Goal: Task Accomplishment & Management: Use online tool/utility

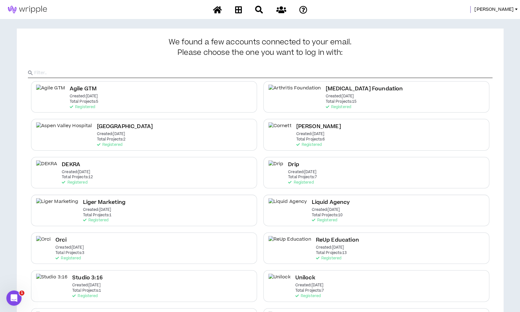
click at [506, 5] on div "Mason" at bounding box center [260, 9] width 520 height 19
click at [508, 12] on span "Mason" at bounding box center [493, 9] width 39 height 7
click at [482, 26] on link "System Admin Portal" at bounding box center [487, 22] width 57 height 10
click at [513, 9] on link "Mason" at bounding box center [497, 9] width 46 height 7
click at [475, 21] on link "System Admin Portal" at bounding box center [487, 22] width 57 height 10
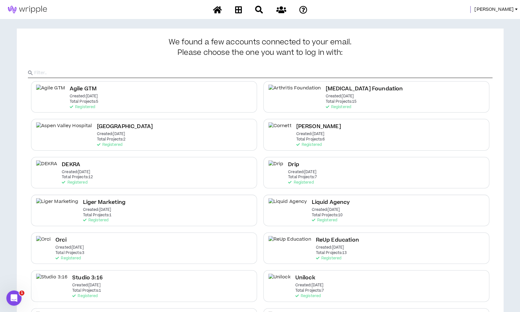
click at [514, 11] on link "Mason" at bounding box center [497, 9] width 46 height 7
click at [486, 22] on link "System Admin Portal" at bounding box center [487, 22] width 57 height 10
click at [503, 11] on span "Mason" at bounding box center [493, 9] width 39 height 7
click at [489, 17] on link "System Admin Portal" at bounding box center [487, 22] width 57 height 10
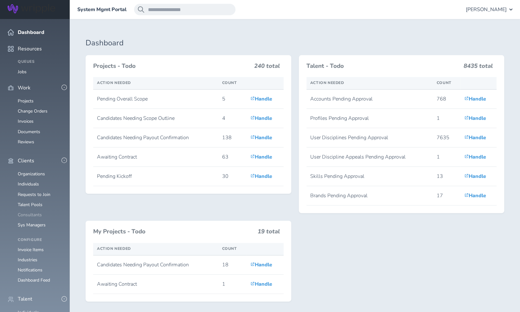
click at [32, 212] on link "Consultants" at bounding box center [30, 215] width 24 height 6
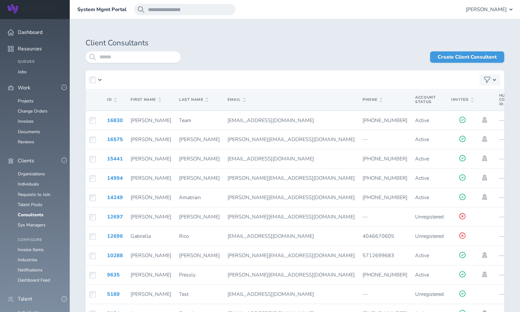
scroll to position [8, 0]
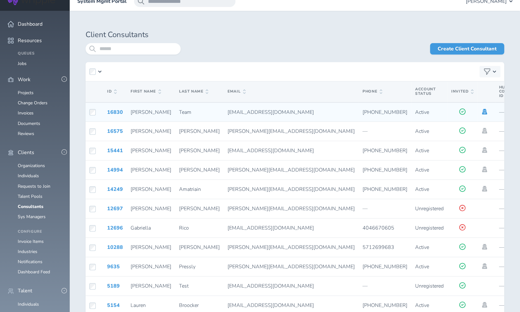
click at [482, 110] on icon at bounding box center [484, 112] width 5 height 6
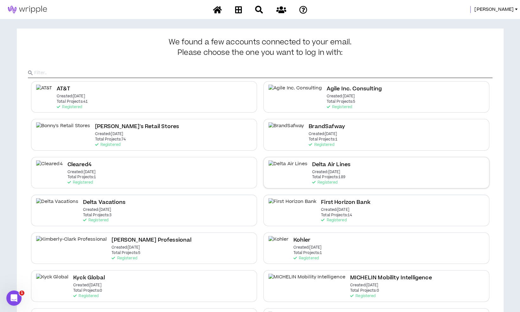
click at [376, 172] on div "Delta Air Lines Created: Dec 7 2020 Total Projects: 189 Registered" at bounding box center [376, 172] width 226 height 31
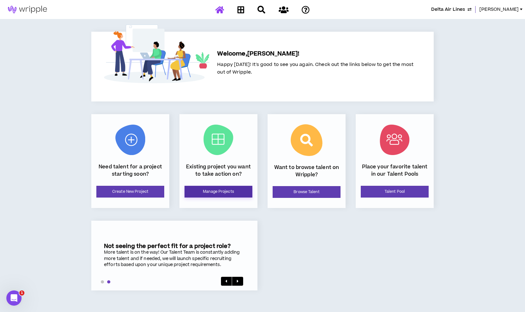
click at [233, 188] on link "Manage Projects" at bounding box center [218, 192] width 68 height 12
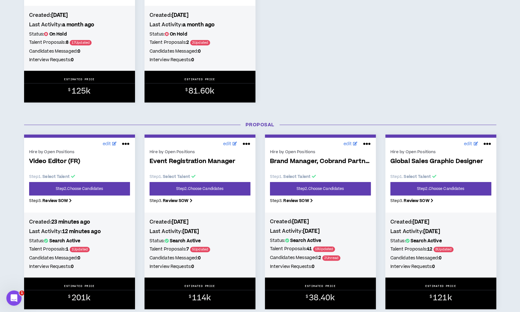
scroll to position [385, 0]
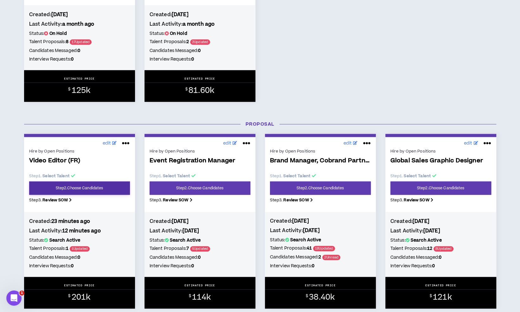
click at [105, 192] on link "Step 2 . Choose Candidates" at bounding box center [79, 187] width 101 height 13
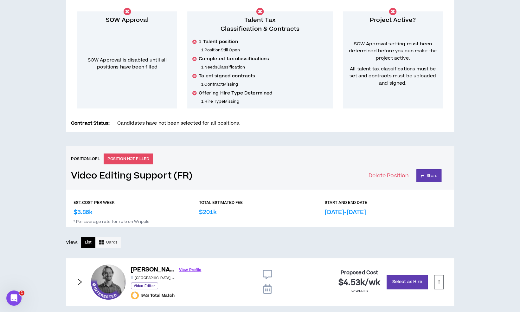
scroll to position [145, 0]
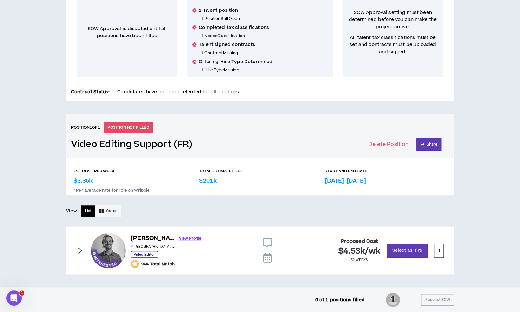
click at [76, 247] on icon "right" at bounding box center [79, 250] width 7 height 7
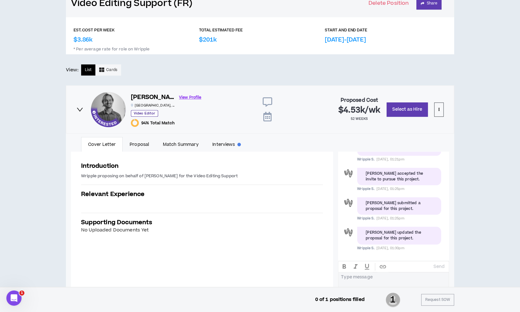
scroll to position [286, 0]
click at [139, 142] on link "Proposal" at bounding box center [139, 144] width 33 height 15
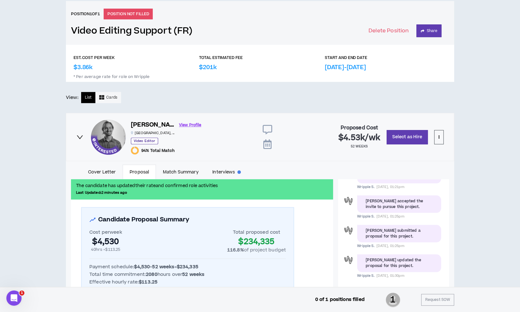
scroll to position [309, 0]
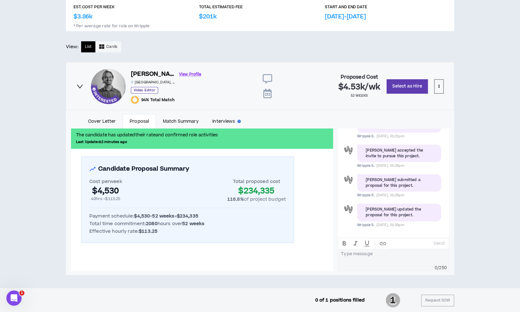
click at [250, 13] on div "TOTAL ESTIMATED FEE $201k" at bounding box center [260, 12] width 122 height 17
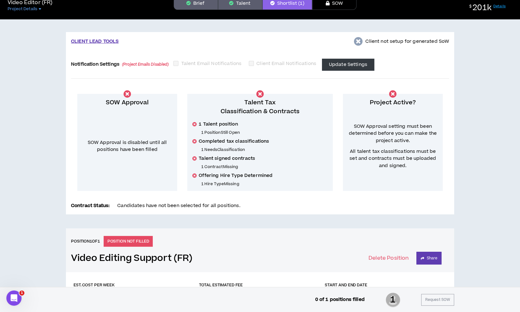
scroll to position [32, 0]
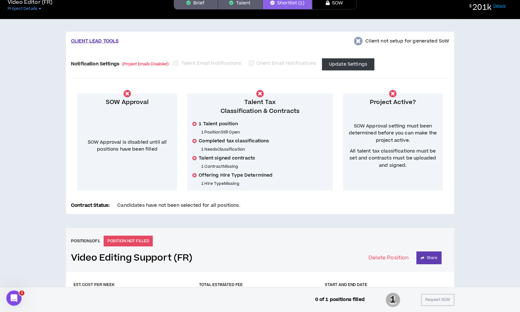
click at [207, 3] on button "Brief" at bounding box center [196, 3] width 44 height 13
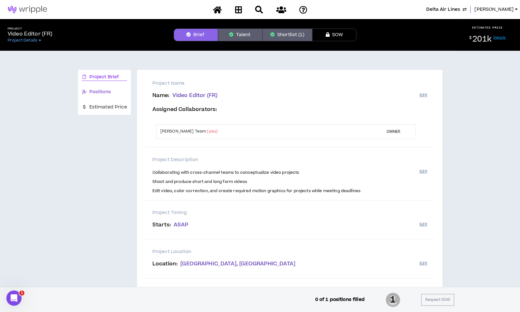
click at [97, 95] on span "Positions" at bounding box center [100, 91] width 22 height 7
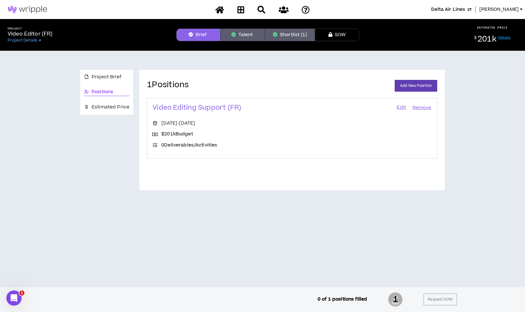
click at [400, 107] on link "Edit" at bounding box center [401, 107] width 11 height 9
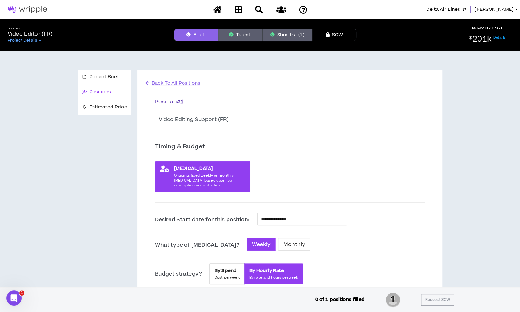
click at [278, 35] on button "Shortlist (1)" at bounding box center [287, 35] width 50 height 13
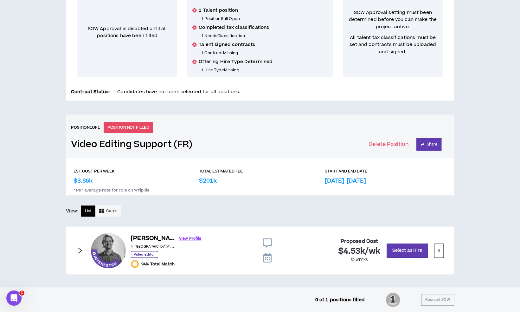
scroll to position [145, 0]
click at [75, 249] on div "Lawson P. View Profile Atlanta , GA Video Editor 94% Total Match Proposed Cost …" at bounding box center [260, 250] width 388 height 48
click at [80, 250] on icon "right" at bounding box center [79, 250] width 7 height 7
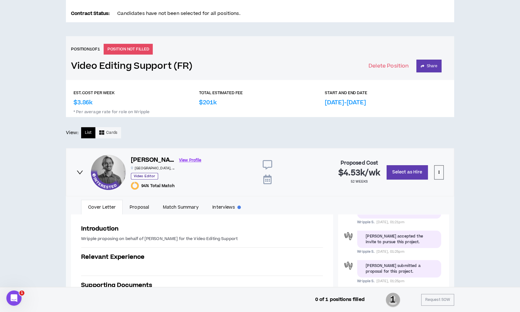
scroll to position [226, 0]
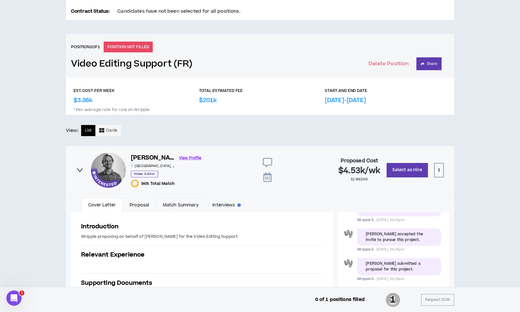
click at [186, 206] on link "Match Summary" at bounding box center [180, 204] width 49 height 15
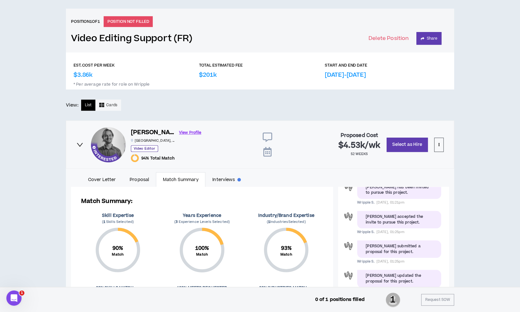
scroll to position [255, 0]
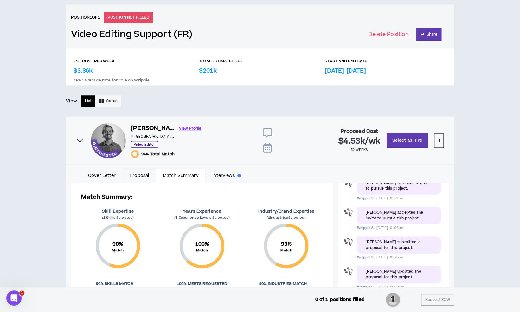
click at [140, 178] on link "Proposal" at bounding box center [139, 175] width 33 height 15
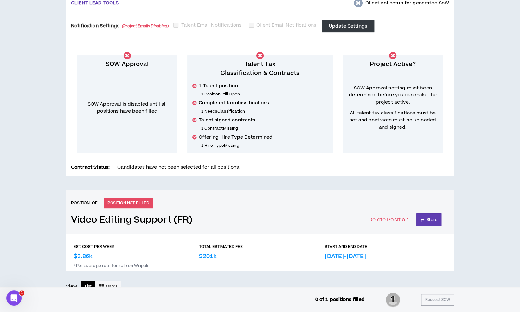
scroll to position [0, 0]
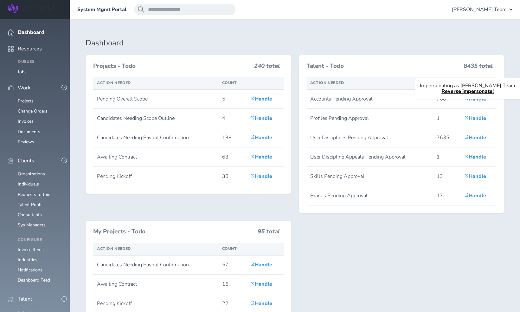
click at [25, 309] on link "Individuals" at bounding box center [28, 312] width 21 height 6
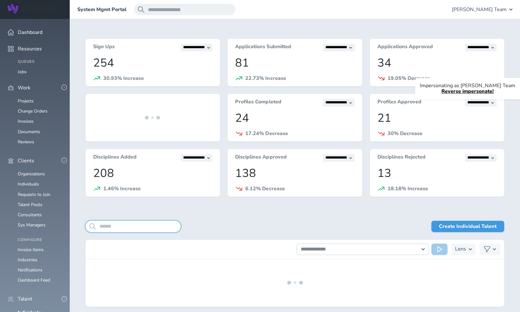
click at [131, 231] on input "search" at bounding box center [133, 225] width 95 height 11
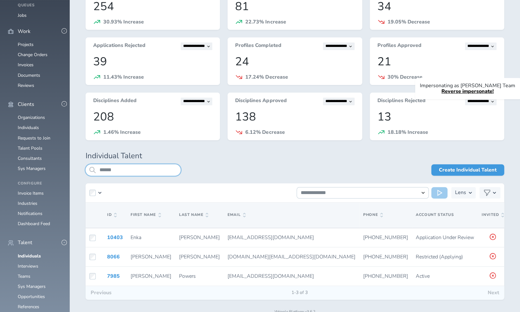
scroll to position [70, 0]
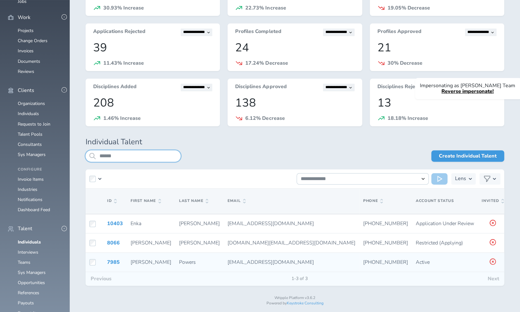
type input "******"
click at [511, 263] on icon at bounding box center [514, 262] width 7 height 6
